Goal: Task Accomplishment & Management: Manage account settings

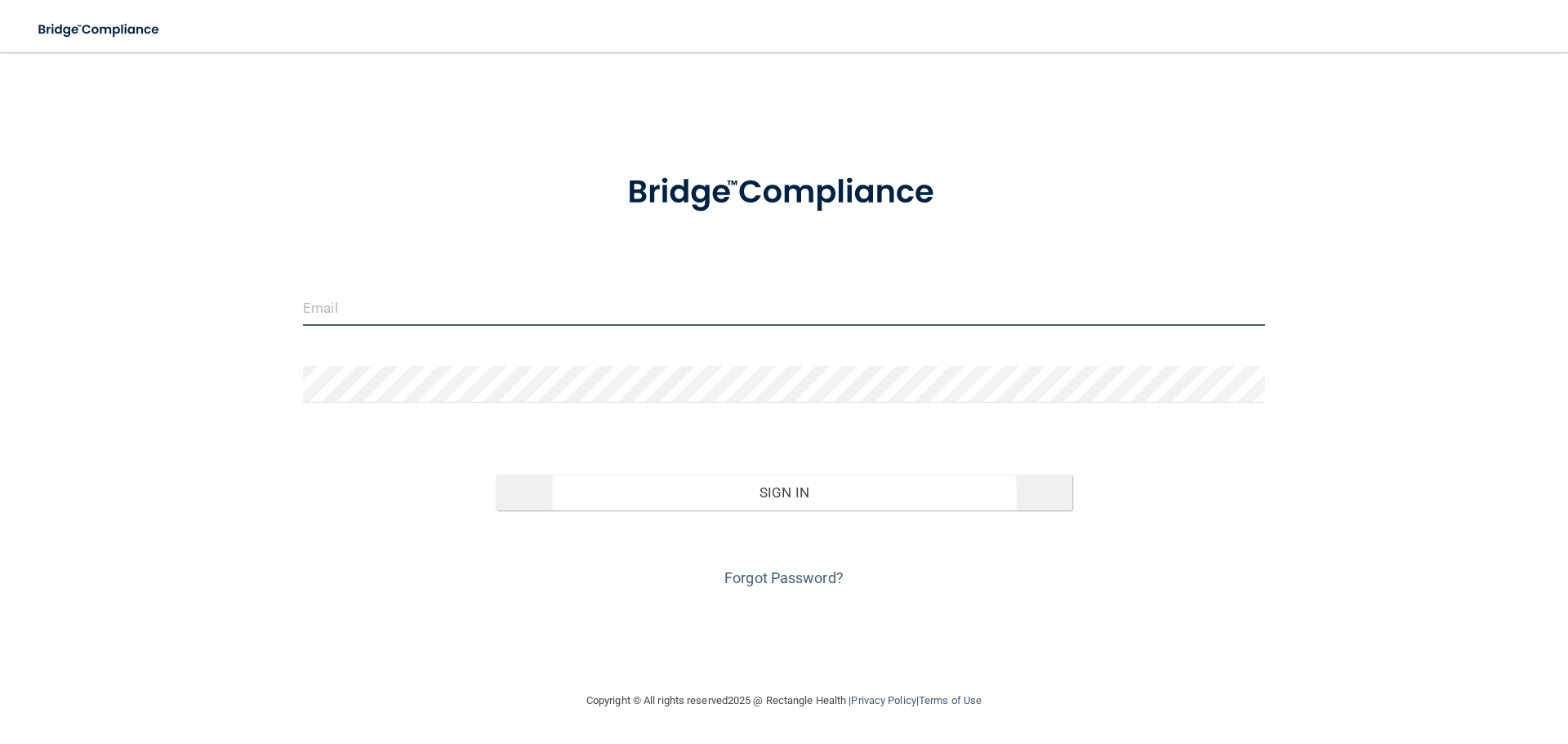
type input "[EMAIL_ADDRESS][DOMAIN_NAME]"
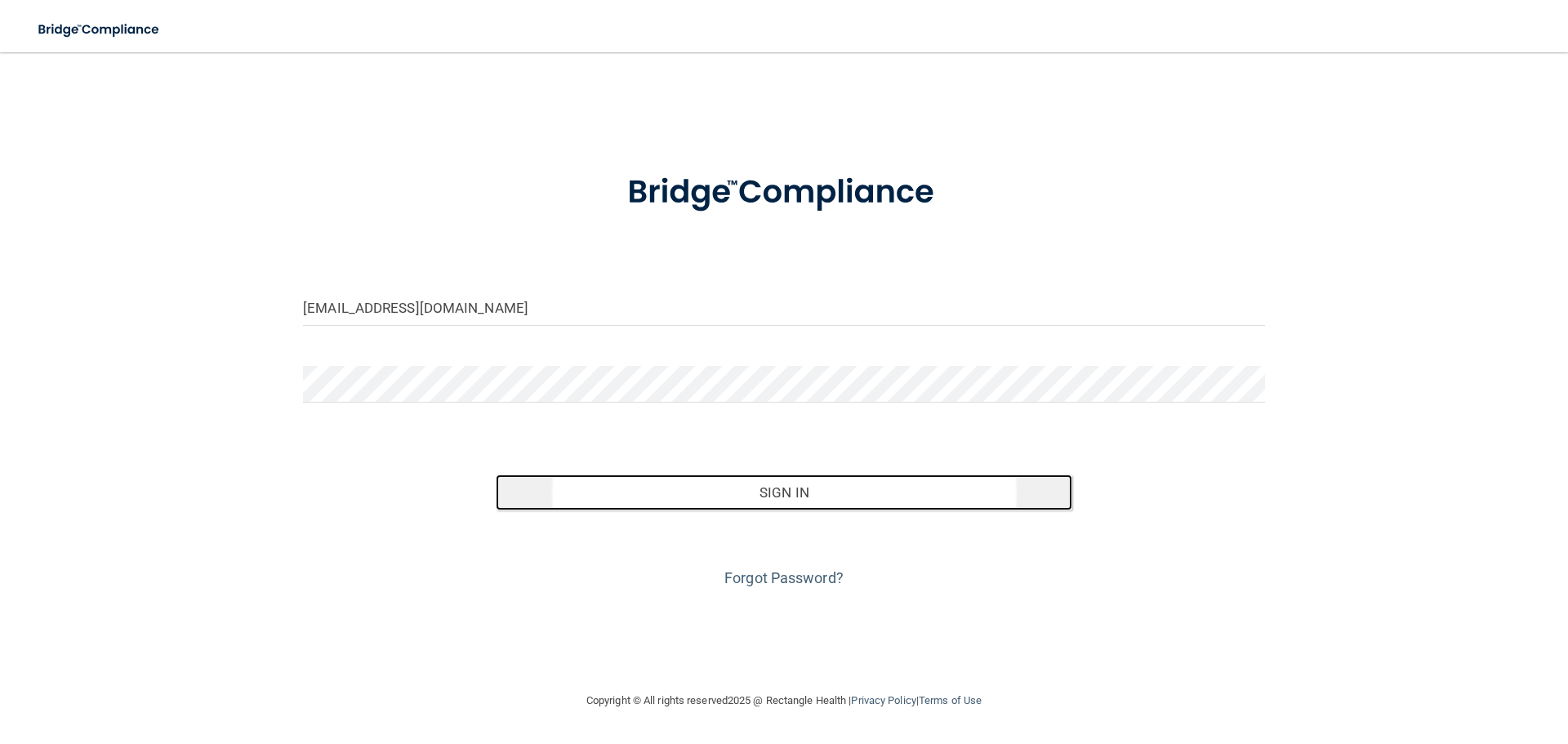
click at [896, 506] on button "Sign In" at bounding box center [784, 492] width 577 height 36
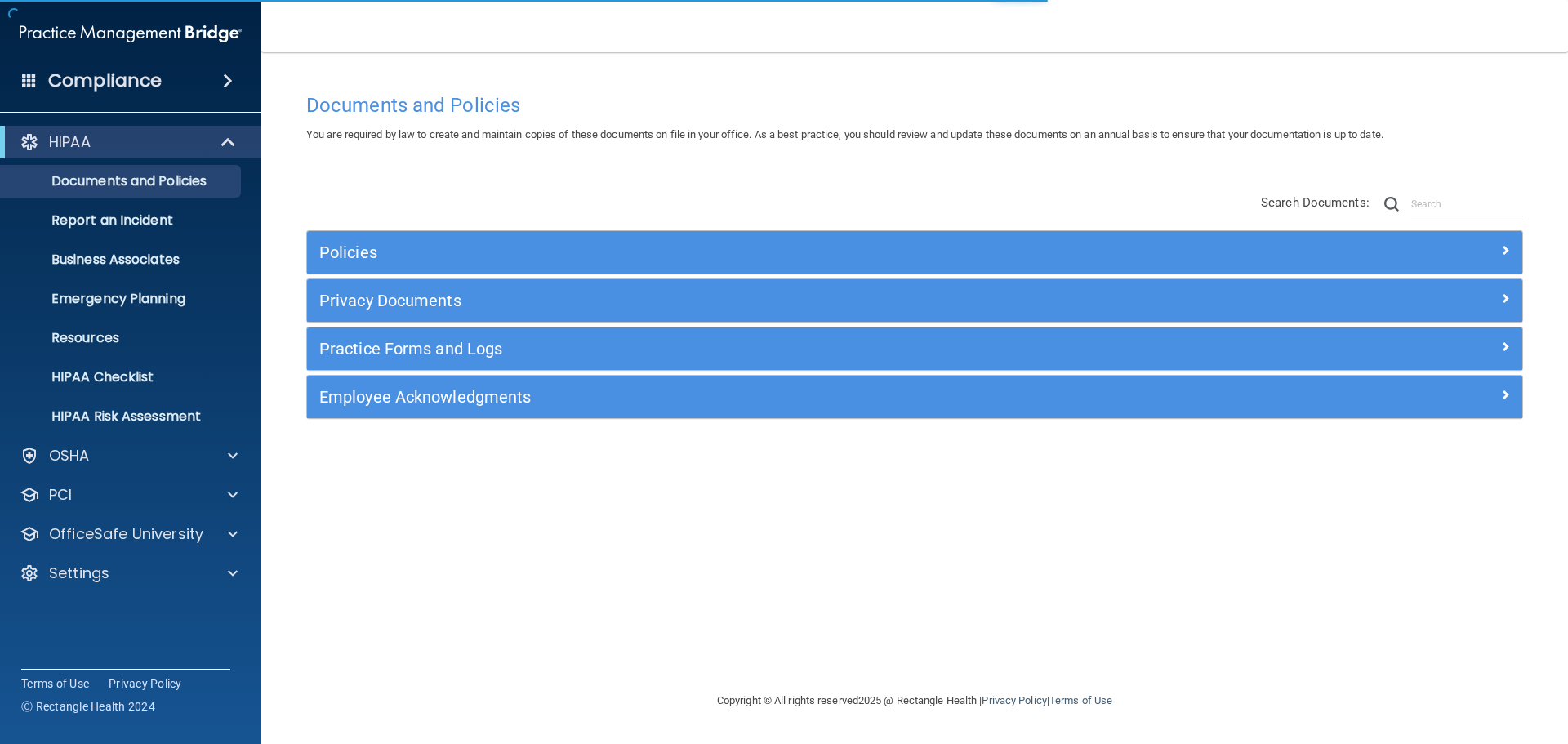
click at [80, 597] on div "HIPAA Documents and Policies Report an Incident Business Associates Emergency P…" at bounding box center [131, 361] width 263 height 483
click at [98, 556] on div "HIPAA Documents and Policies Report an Incident Business Associates Emergency P…" at bounding box center [131, 361] width 263 height 483
click at [98, 561] on div "Settings" at bounding box center [131, 572] width 263 height 32
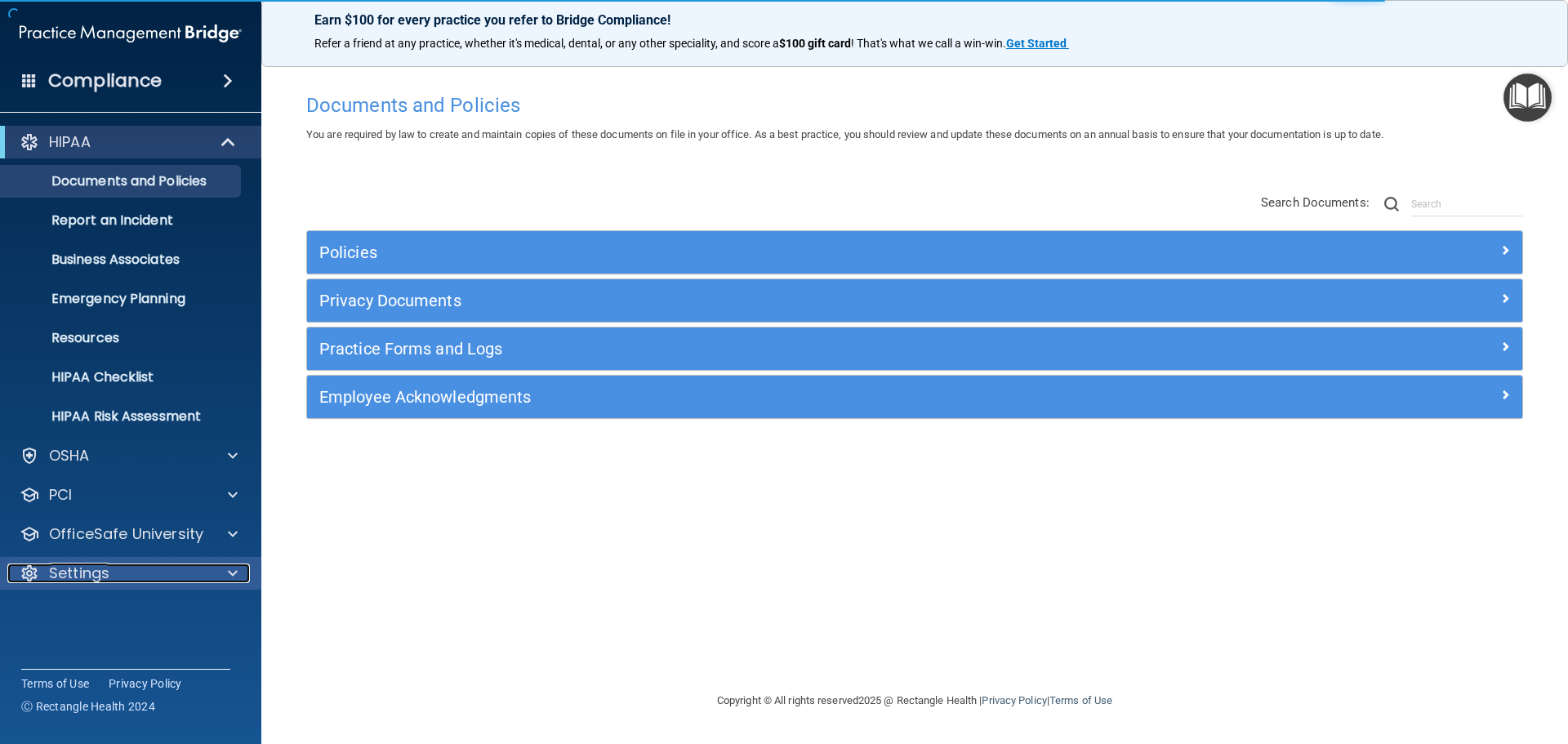
click at [232, 572] on span at bounding box center [232, 572] width 9 height 20
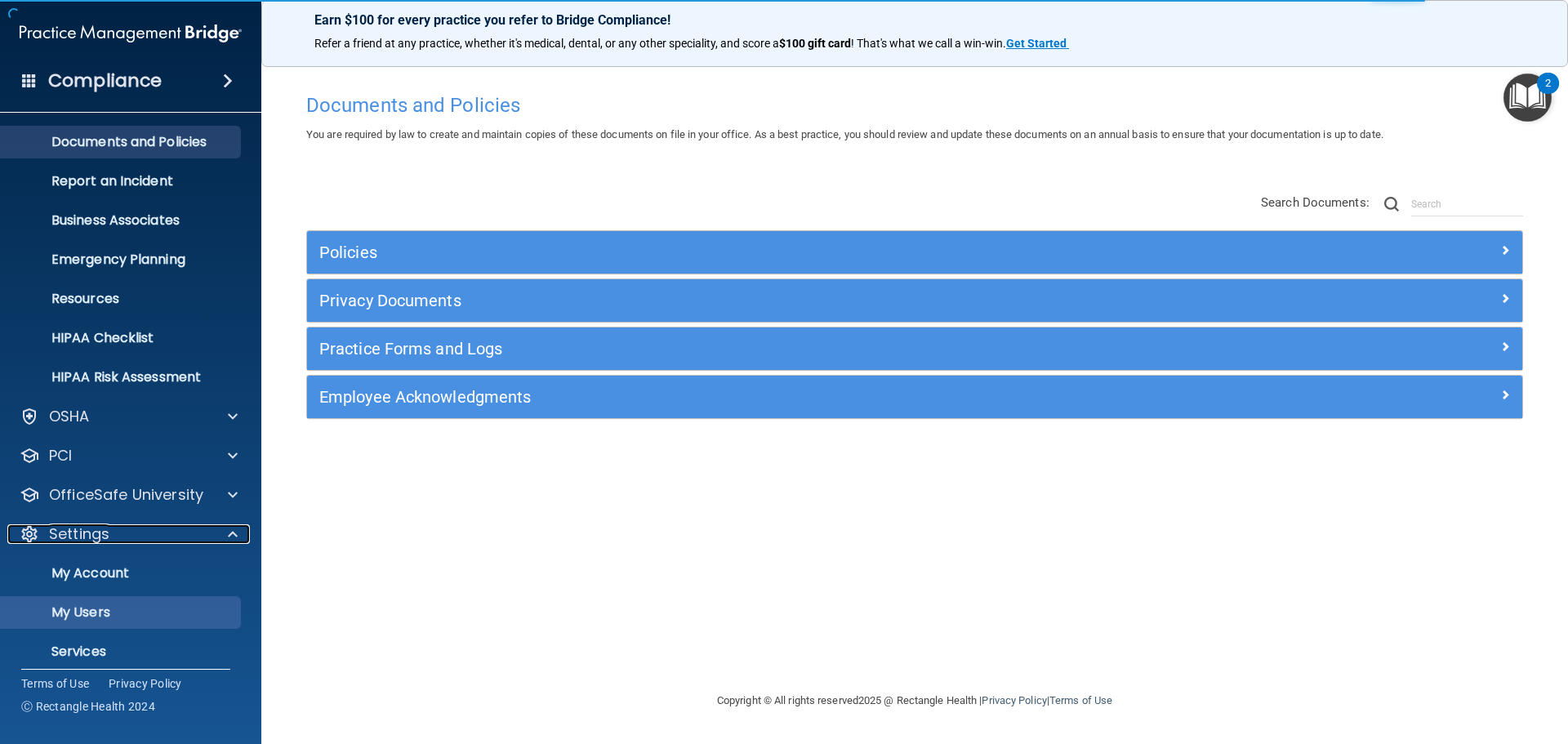
scroll to position [91, 0]
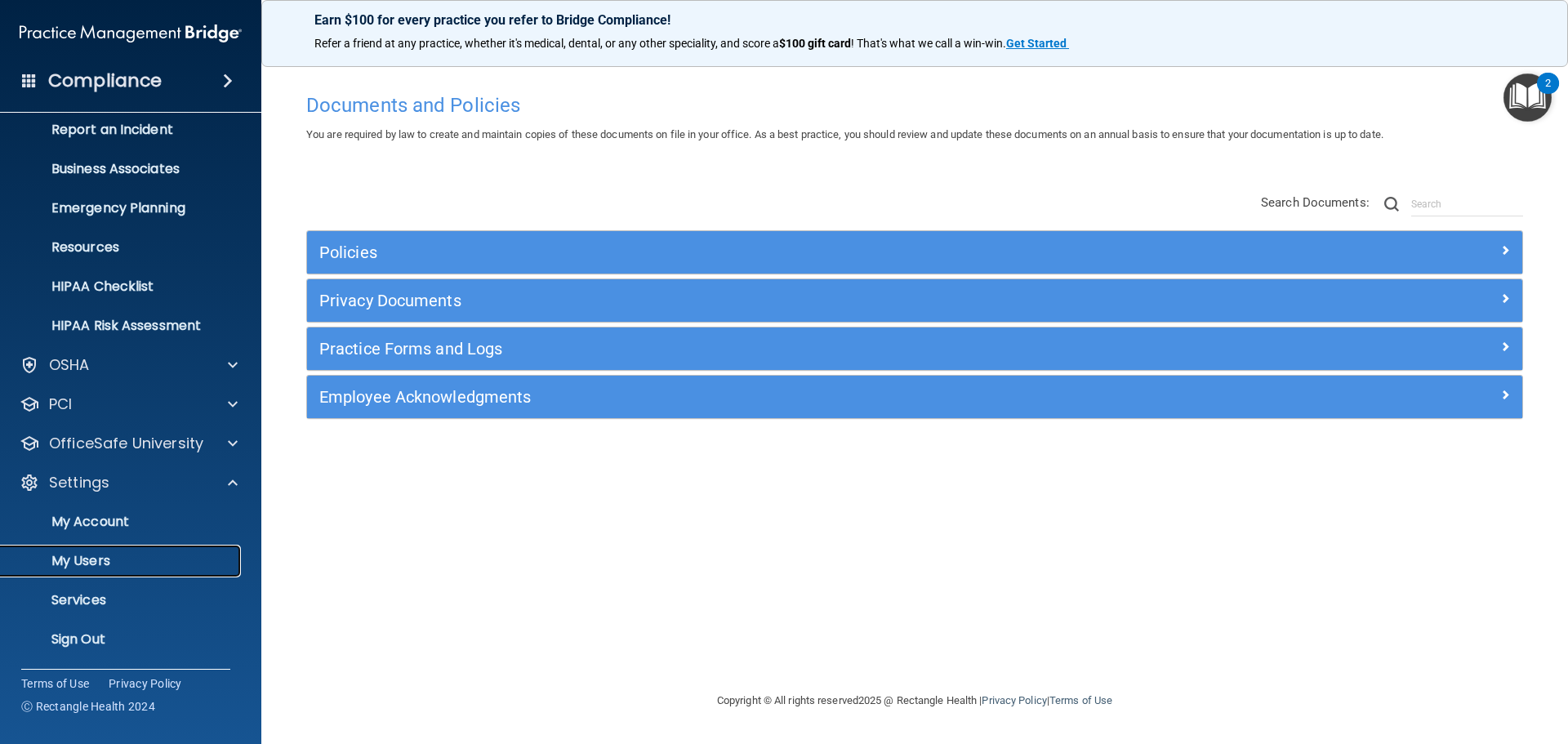
click at [108, 557] on p "My Users" at bounding box center [121, 560] width 223 height 16
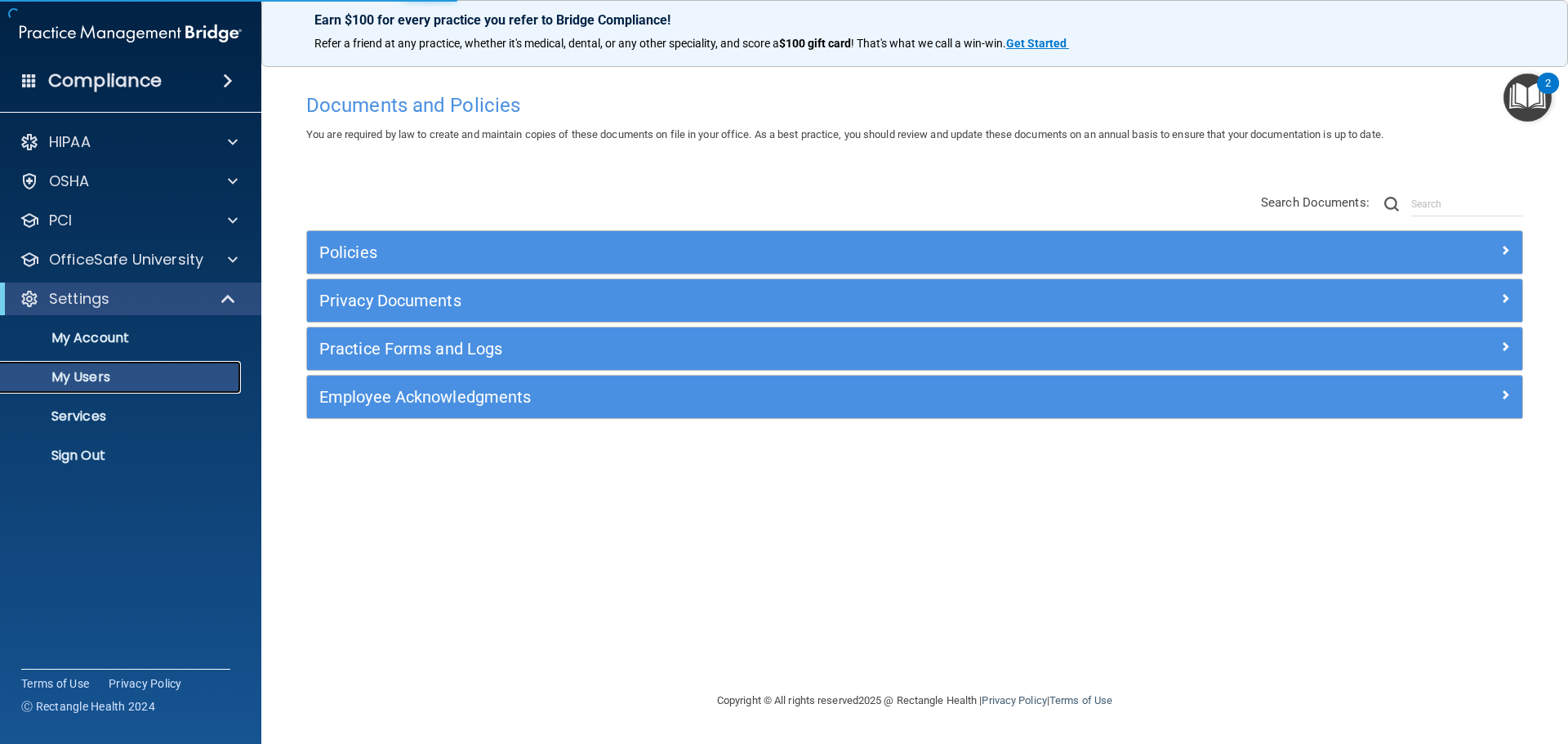
select select "20"
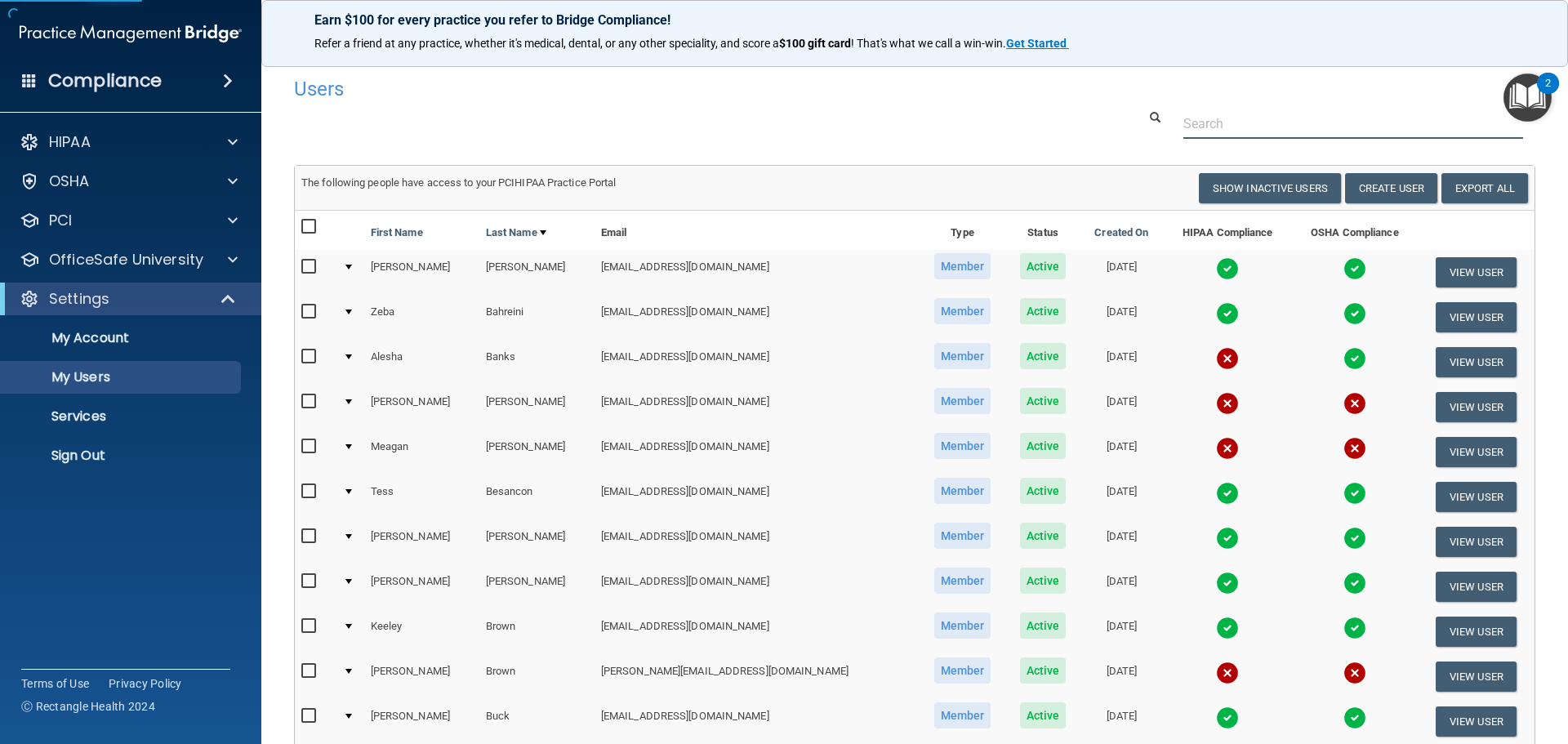
click at [1245, 117] on input "text" at bounding box center [1353, 124] width 339 height 30
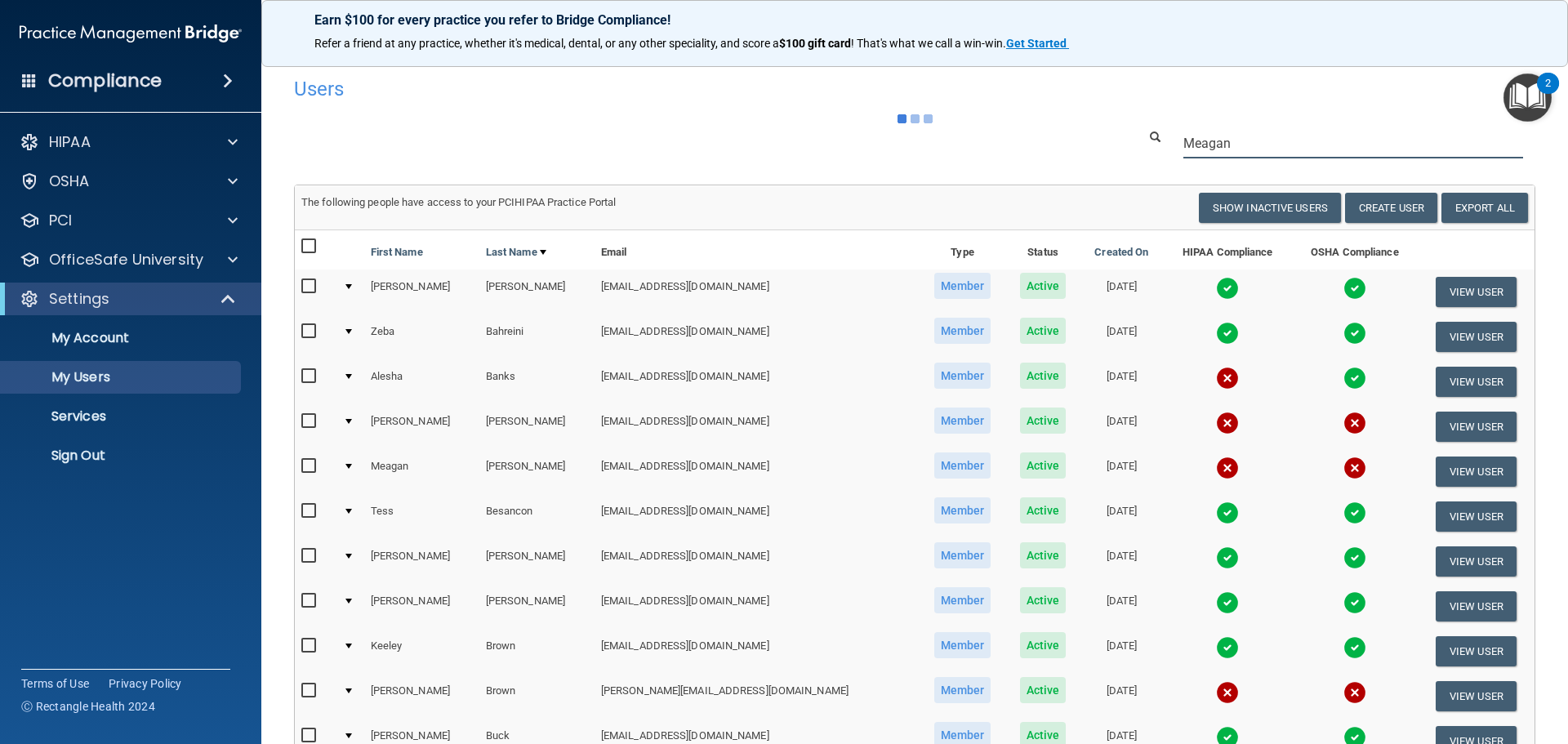
type input "Meagan"
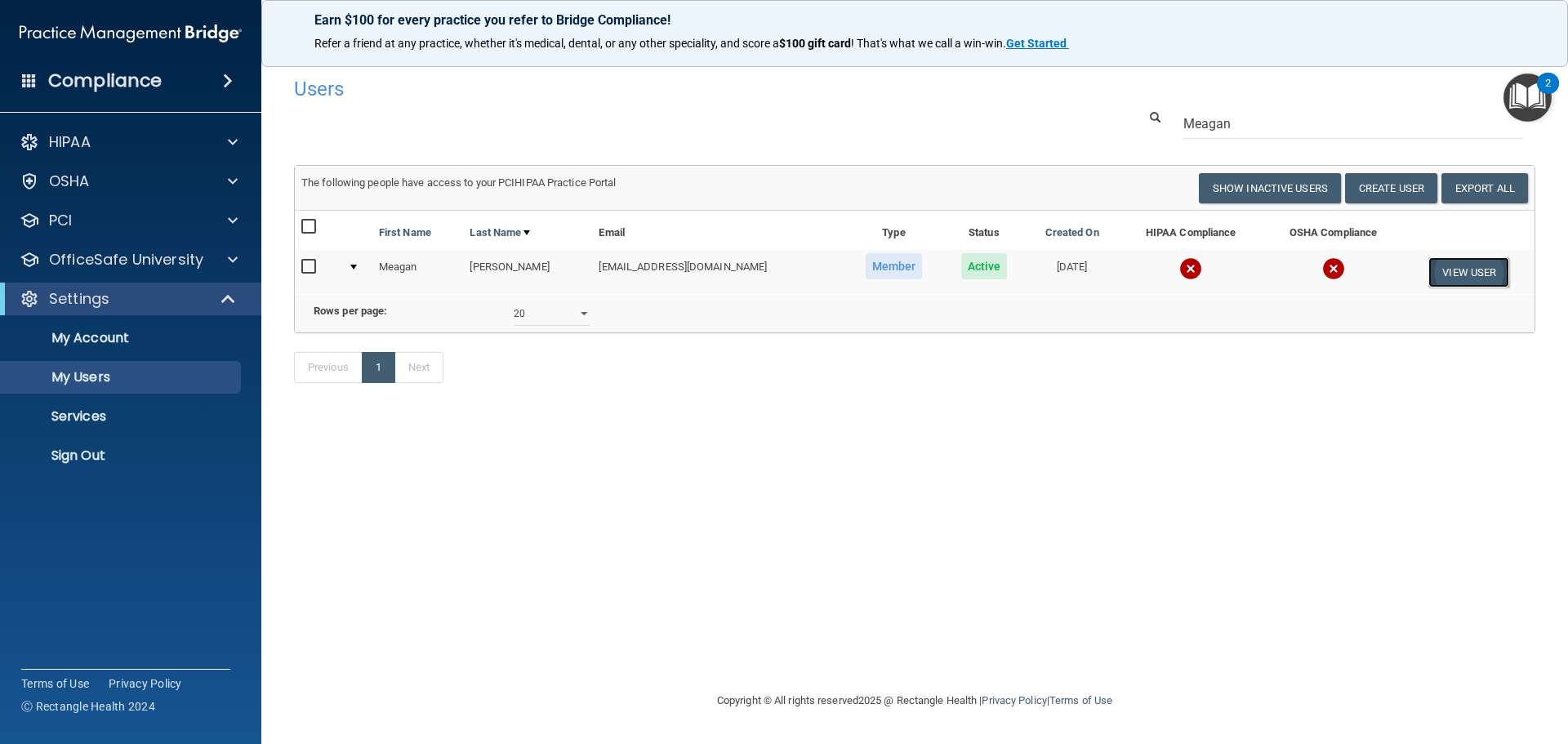
click at [1459, 267] on button "View User" at bounding box center [1468, 272] width 81 height 30
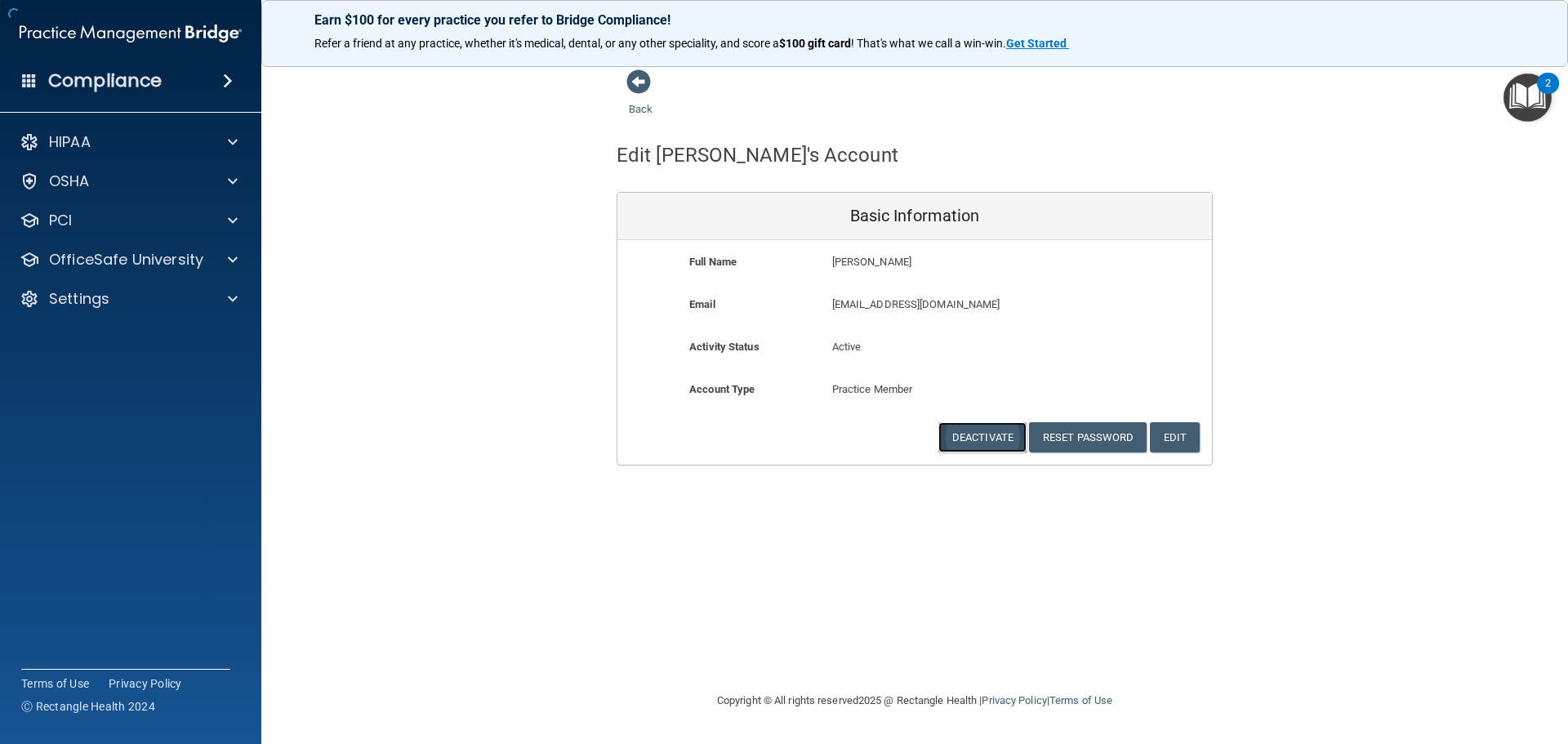
click at [987, 451] on button "Deactivate" at bounding box center [982, 437] width 88 height 30
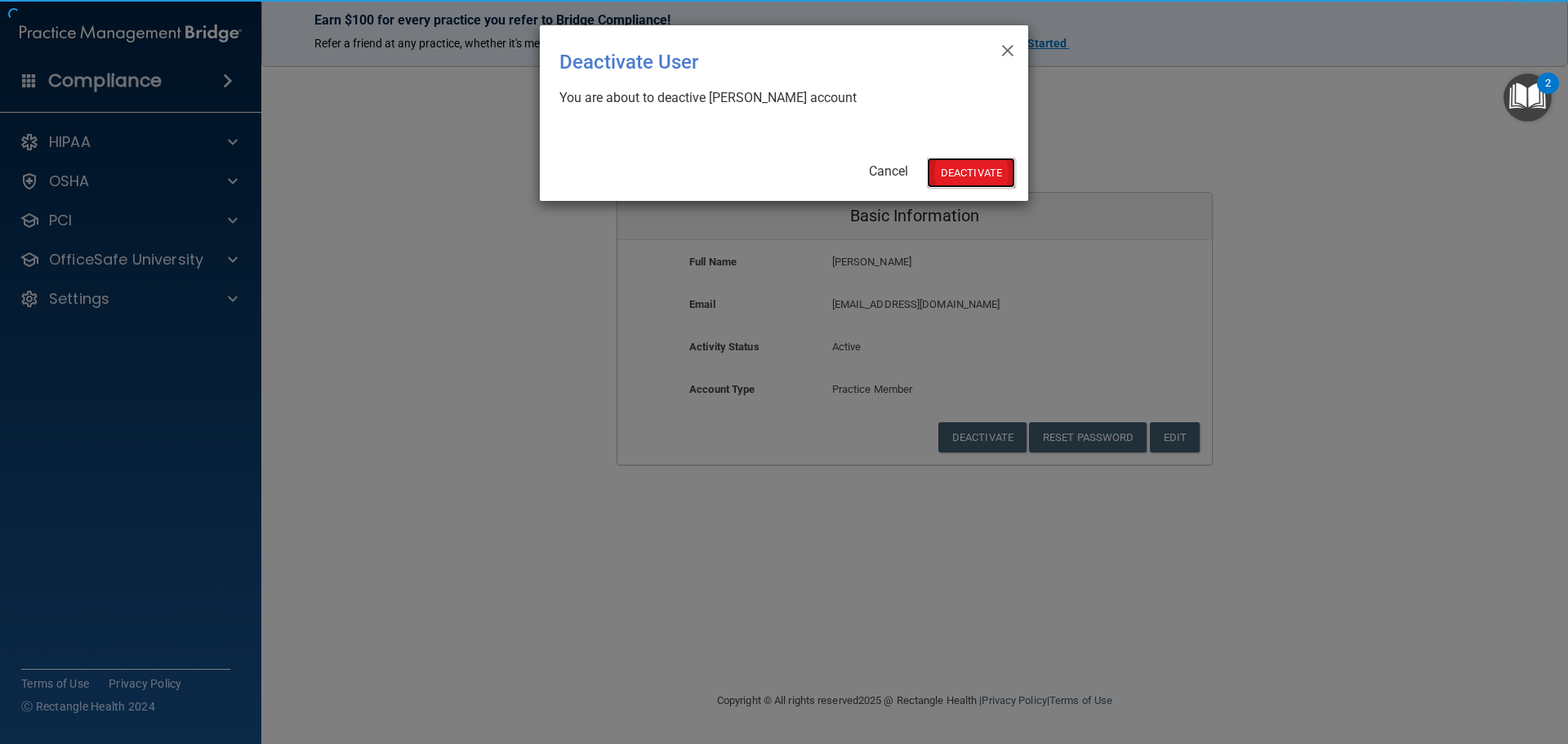
click at [995, 159] on button "Deactivate" at bounding box center [971, 172] width 88 height 30
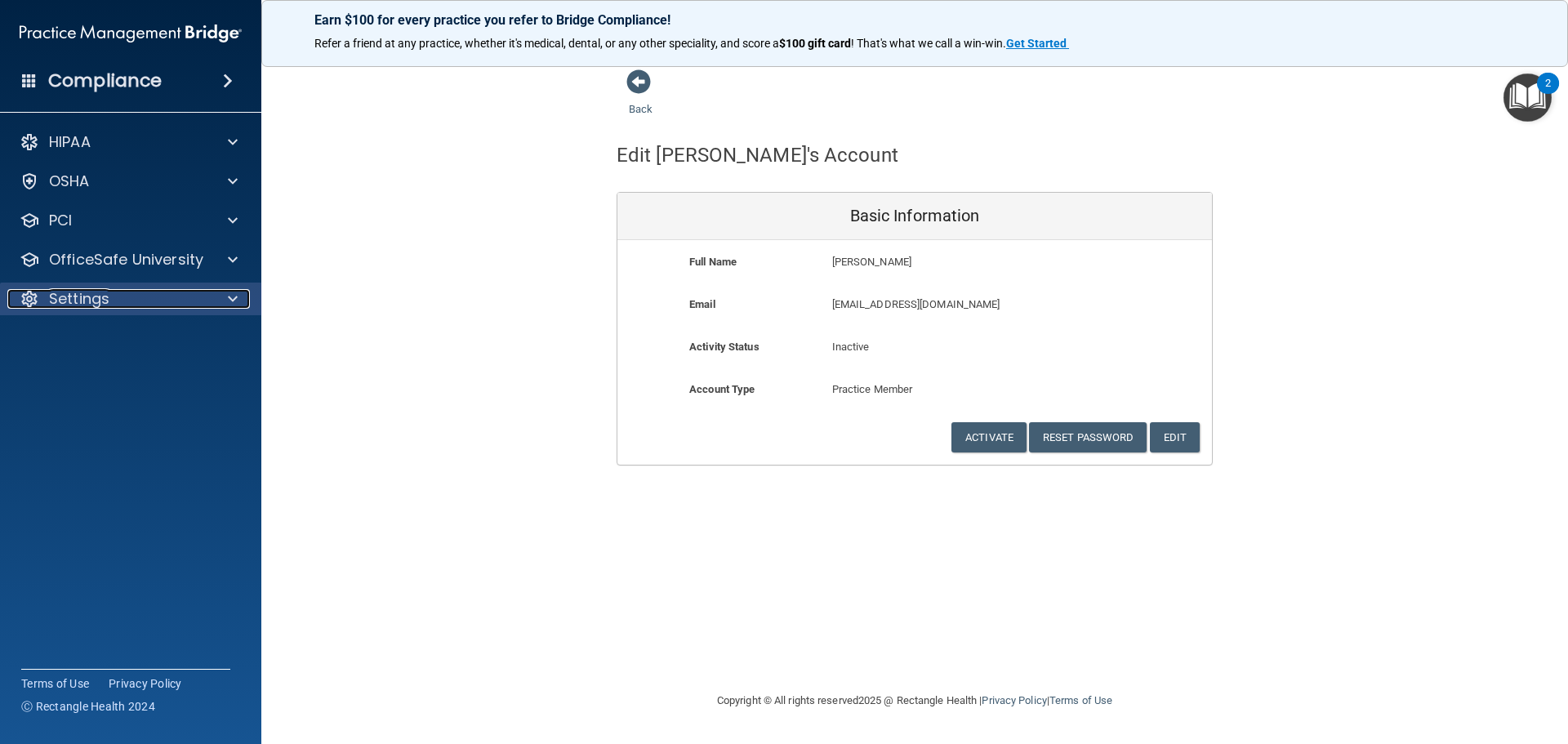
click at [81, 298] on p "Settings" at bounding box center [80, 299] width 61 height 20
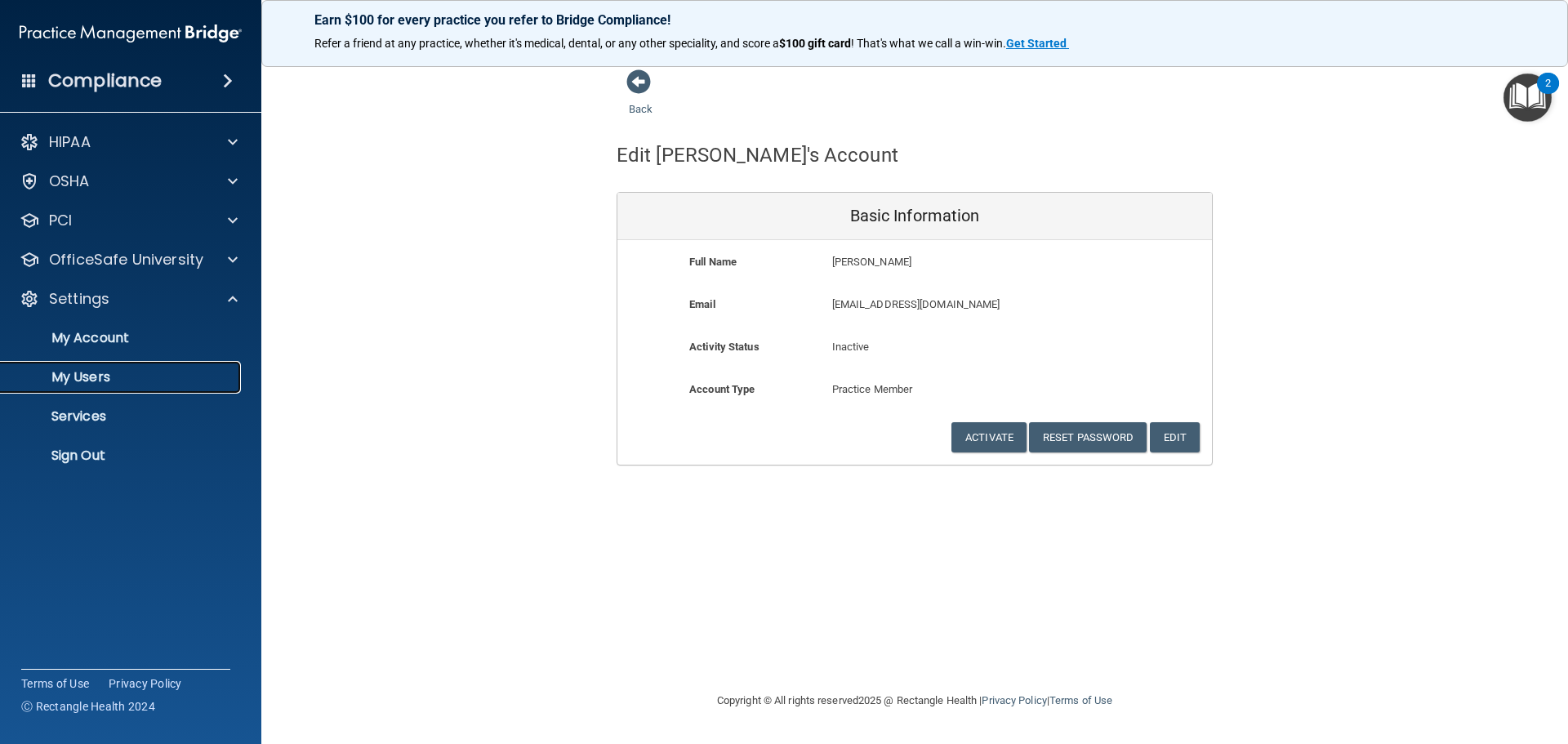
click at [88, 383] on p "My Users" at bounding box center [121, 376] width 223 height 16
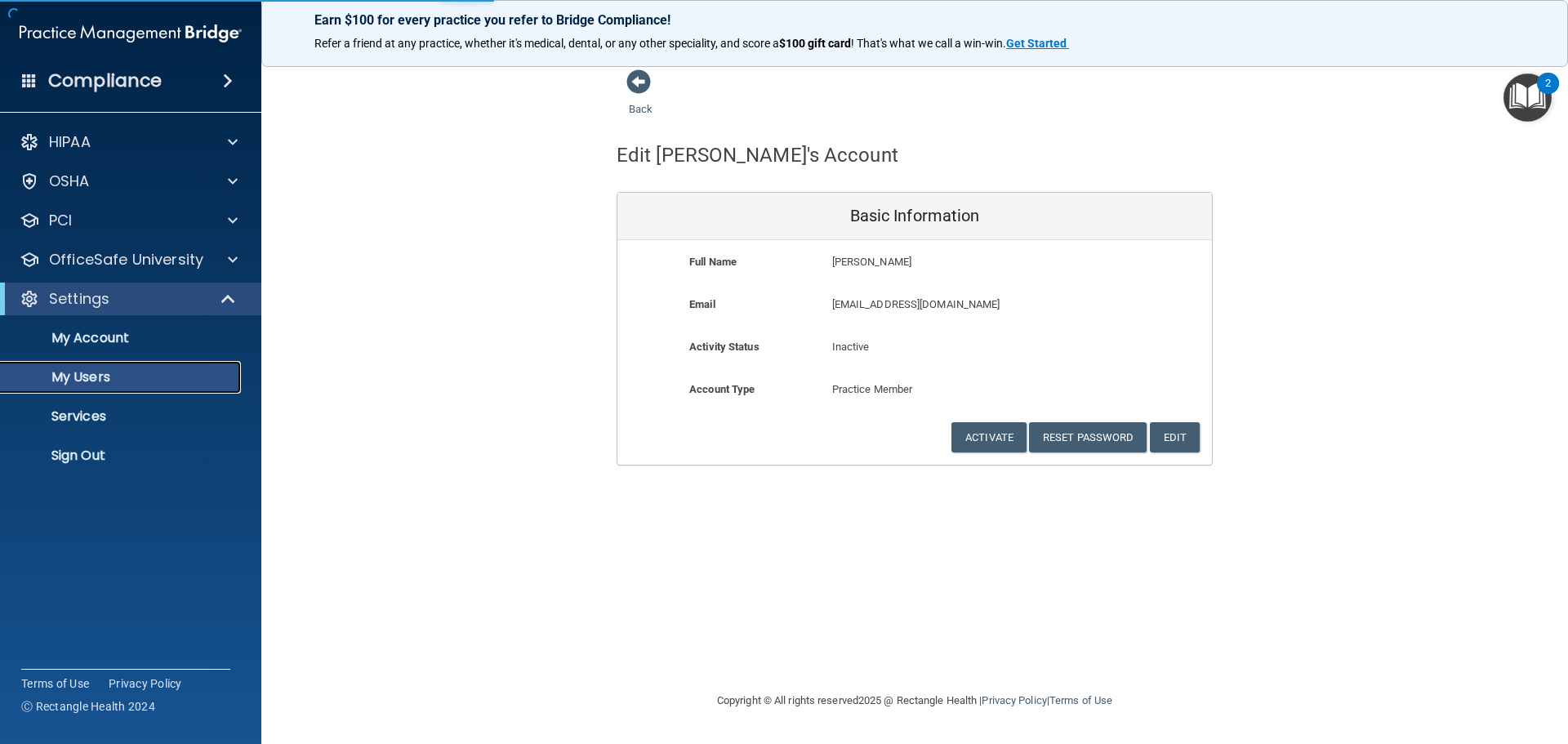
select select "20"
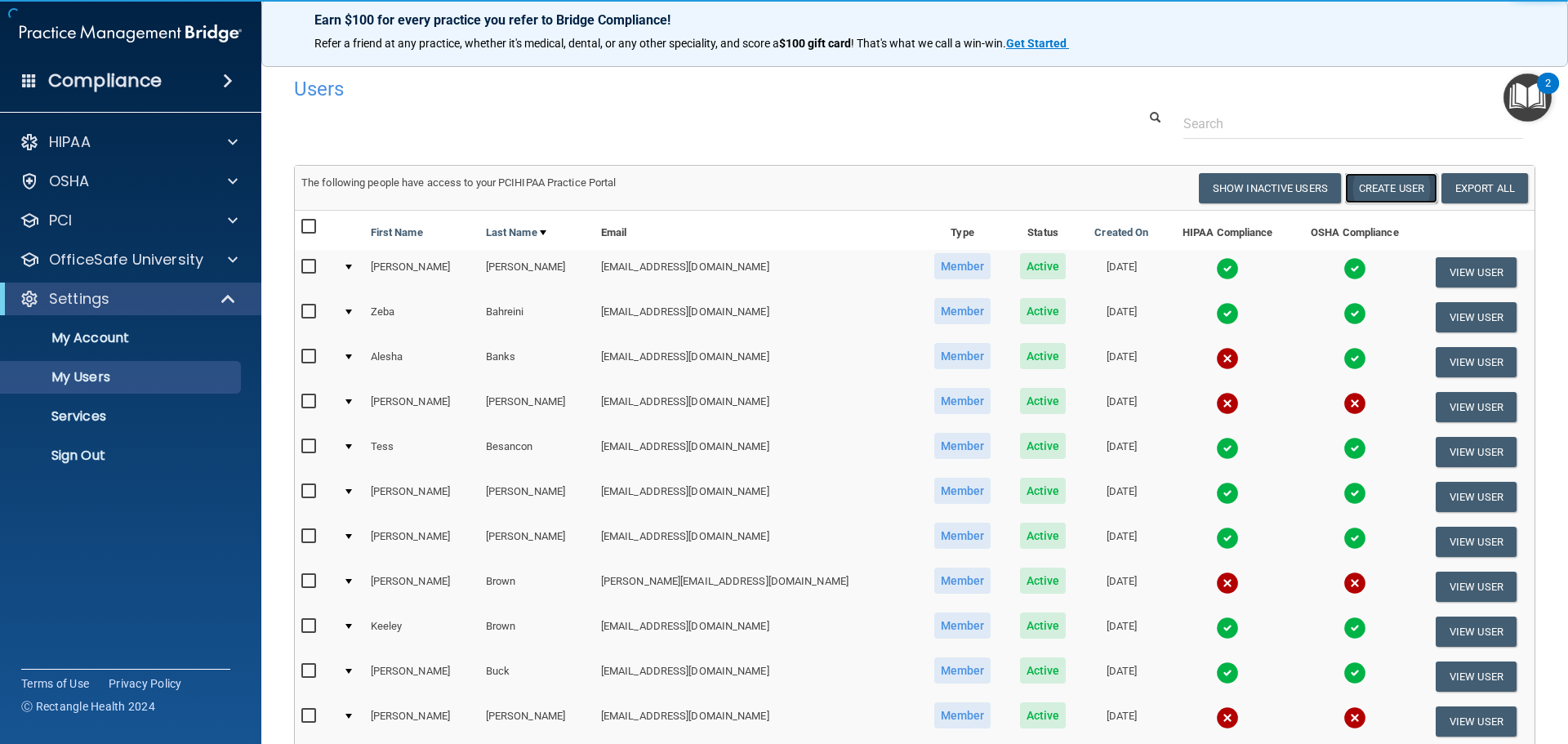
click at [1364, 196] on button "Create User" at bounding box center [1391, 189] width 92 height 30
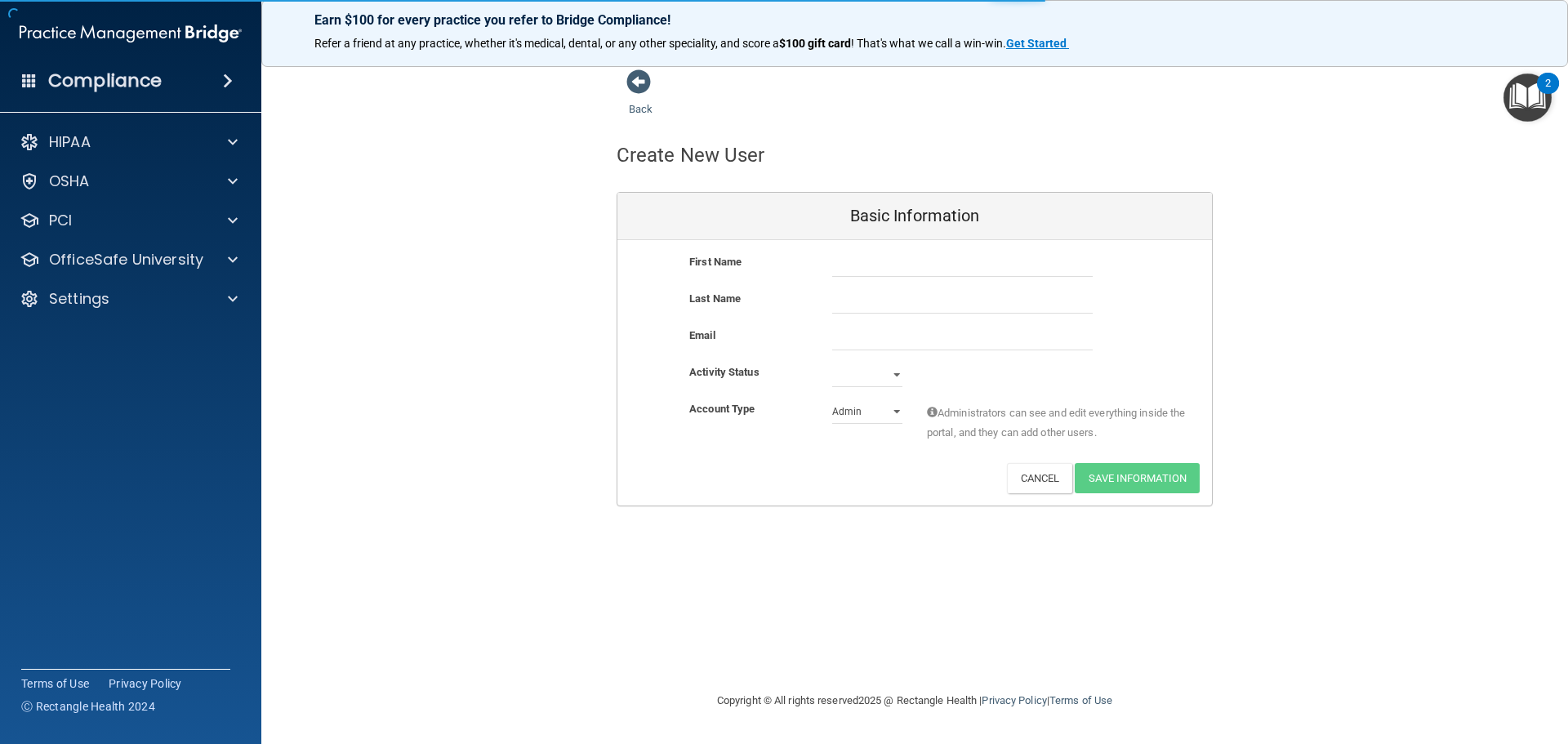
click at [907, 251] on div "First Name Last Name Email Activity Status Active Inactive Account Type Practic…" at bounding box center [914, 372] width 594 height 265
click at [897, 256] on input "text" at bounding box center [962, 264] width 261 height 25
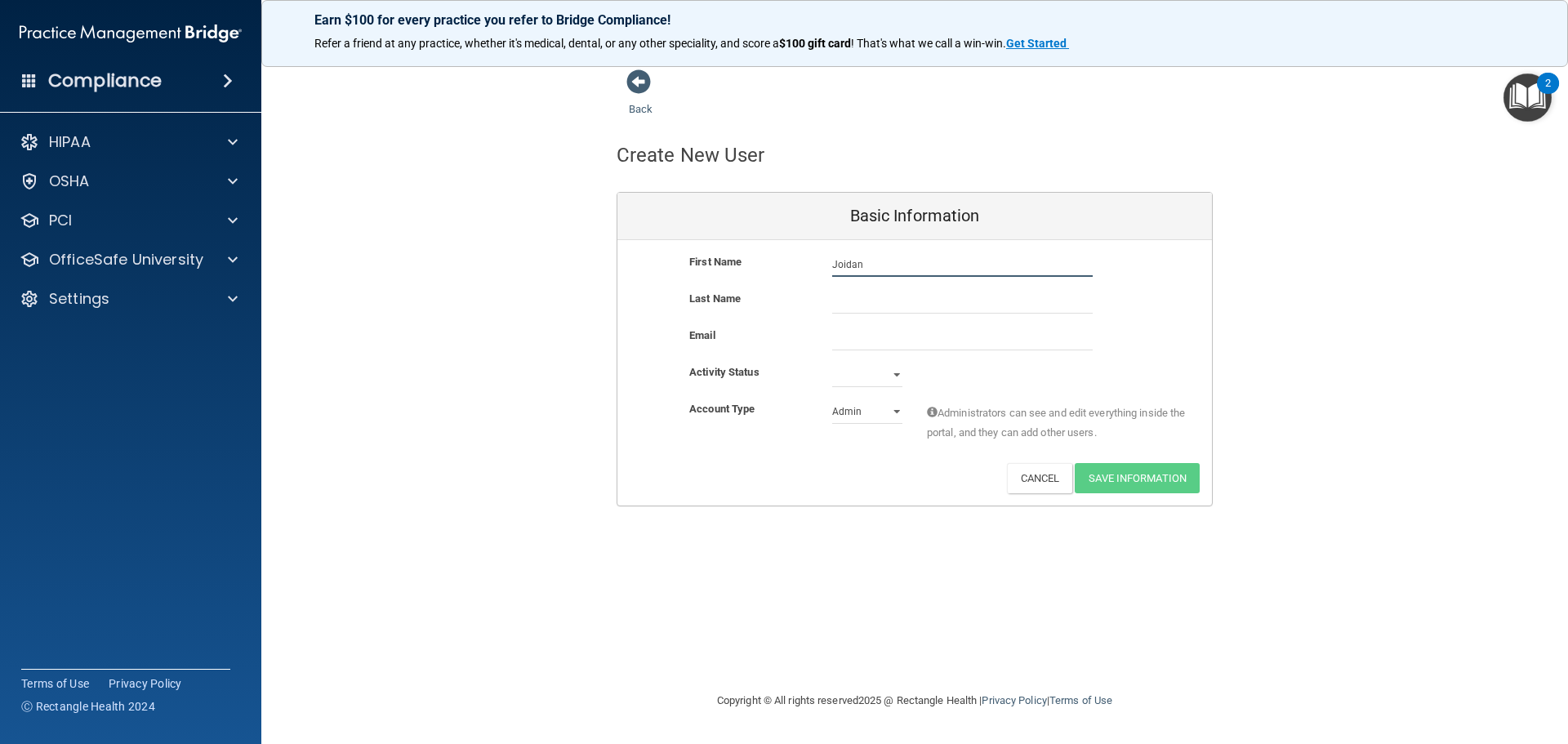
type input "Joidan"
type input "Romes"
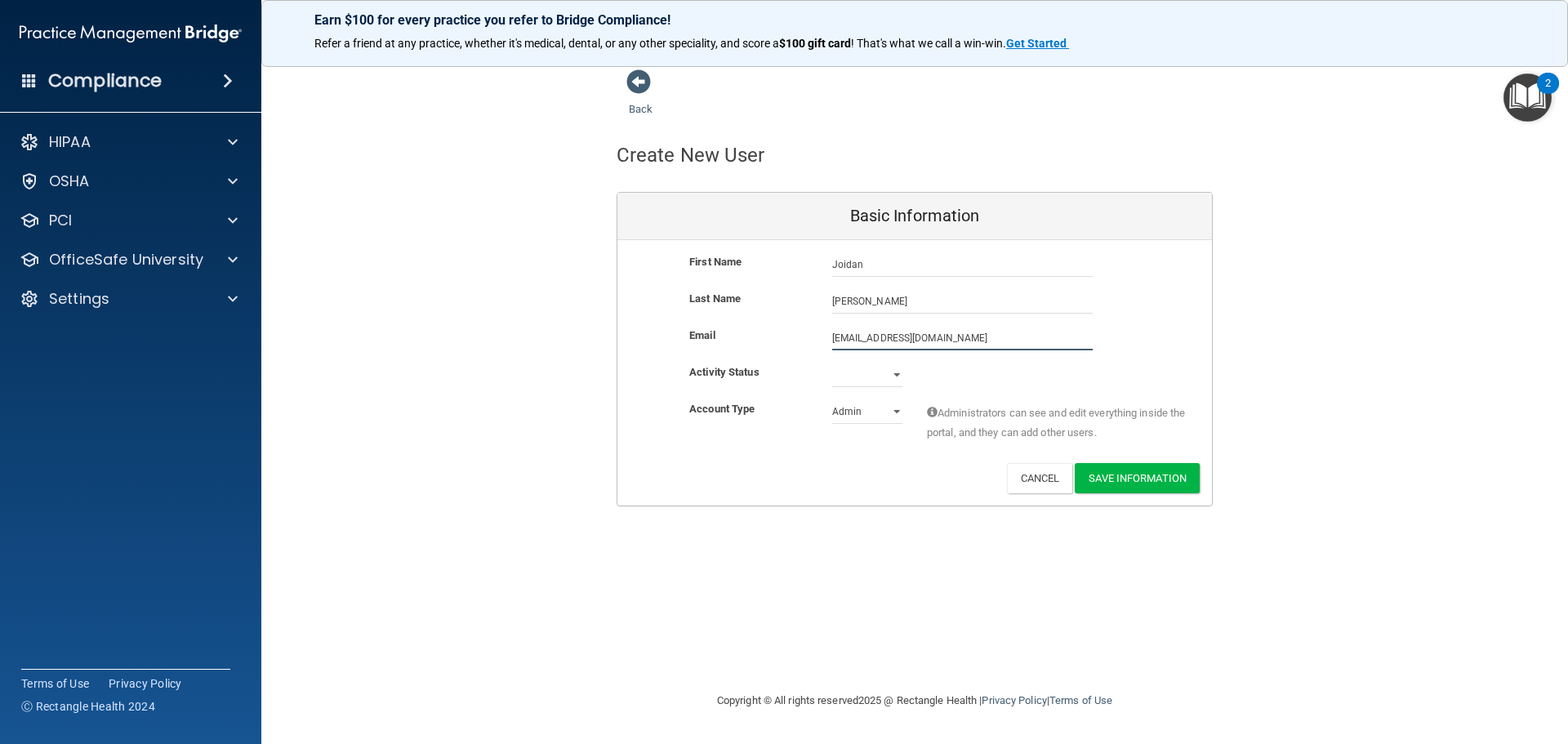
type input "joidanr@lrfamilydentalcare.com"
click at [896, 352] on div "Email joidanr@lrfamilydentalcare.com joidanr@lrfamilydentalcare.com" at bounding box center [914, 344] width 594 height 37
click at [883, 381] on select "Active Inactive" at bounding box center [867, 378] width 70 height 25
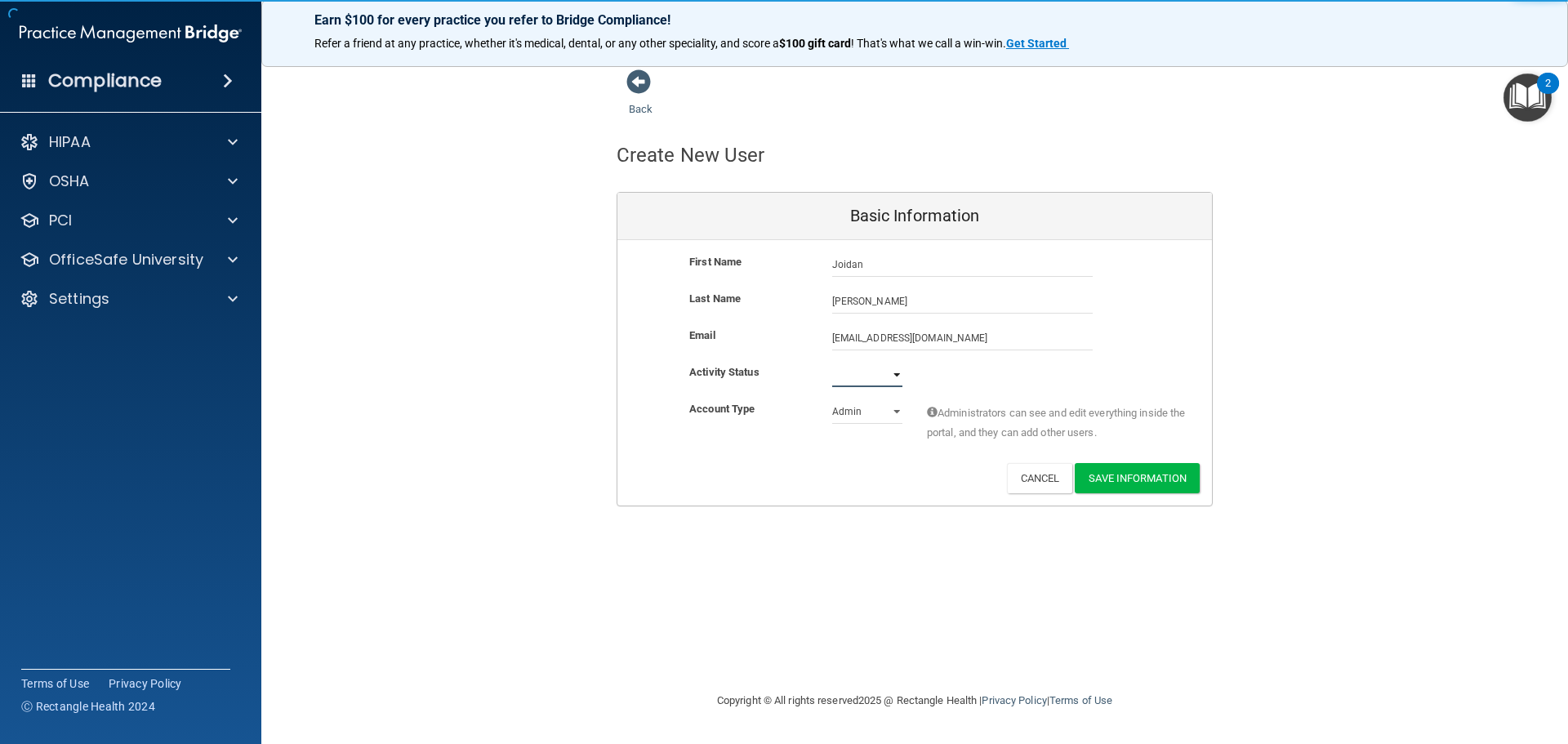
select select "active"
click at [832, 362] on select "Active Inactive" at bounding box center [867, 374] width 70 height 25
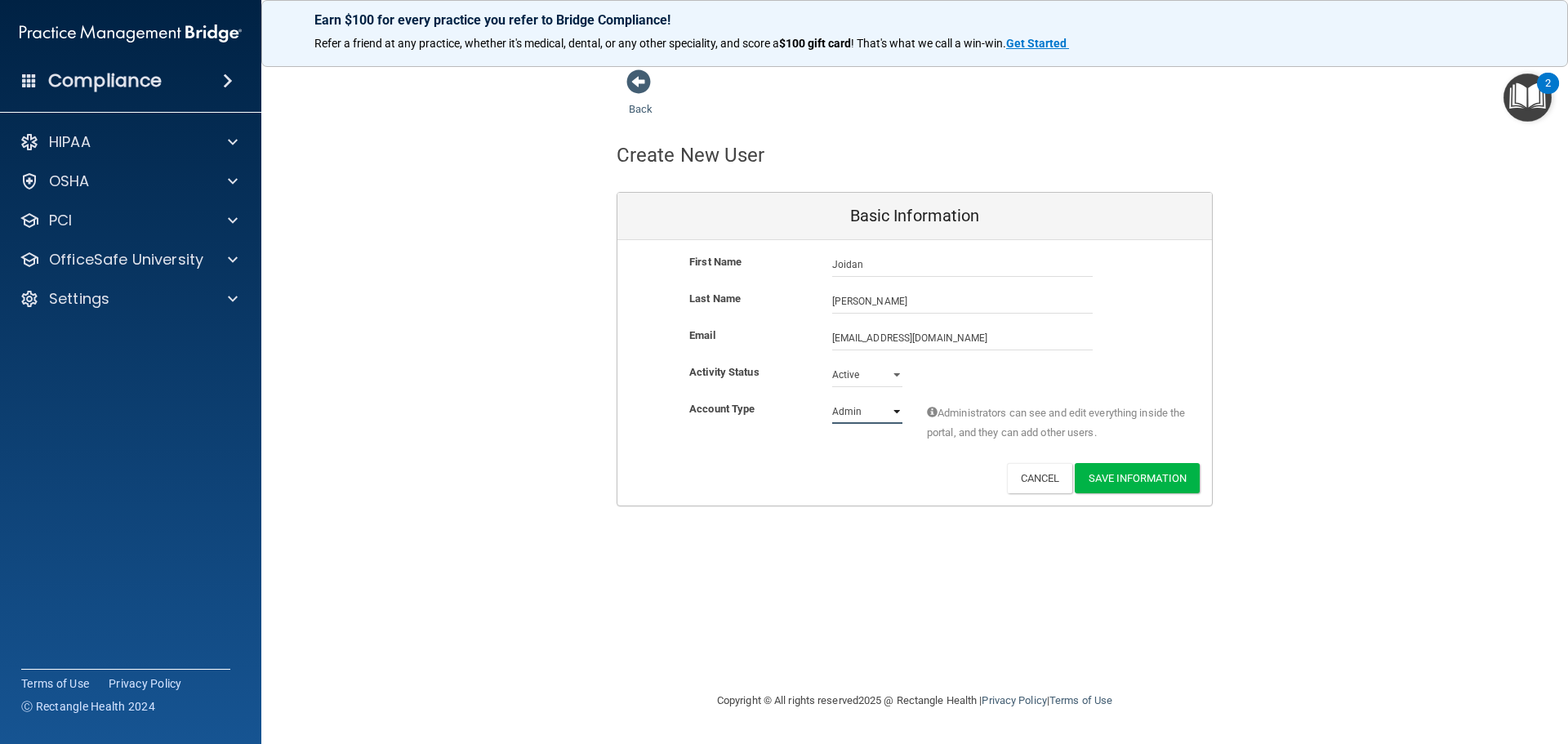
click at [872, 415] on select "Admin Member" at bounding box center [867, 411] width 70 height 25
select select "practice_member"
click at [832, 399] on select "Admin Member" at bounding box center [867, 411] width 70 height 25
click at [1140, 499] on div "First Name Joidan Romes Joidan Last Name Romes Email joidanr@lrfamilydentalcare…" at bounding box center [914, 372] width 594 height 265
click at [1137, 471] on button "Save Information" at bounding box center [1138, 478] width 125 height 30
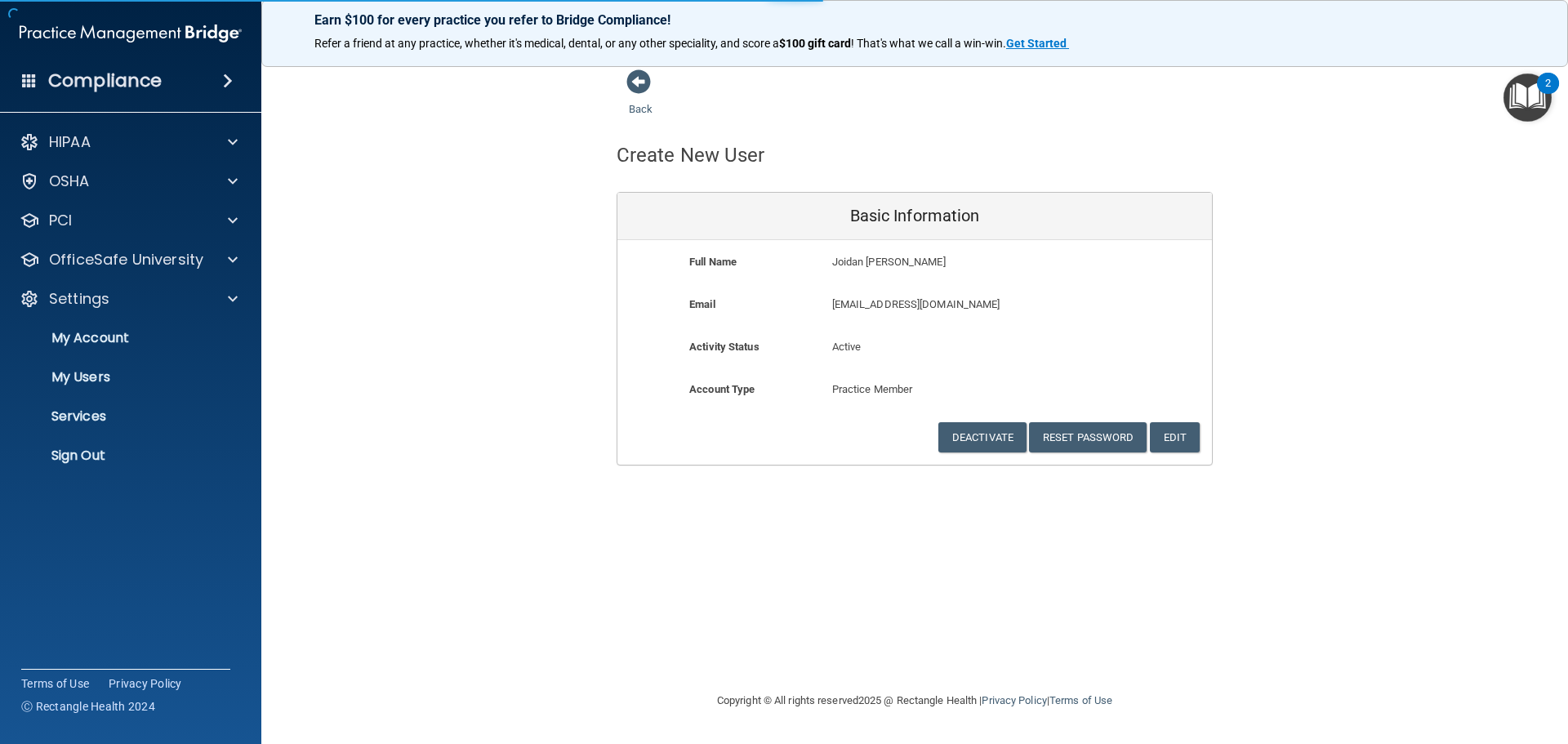
select select "20"
